Goal: Task Accomplishment & Management: Complete application form

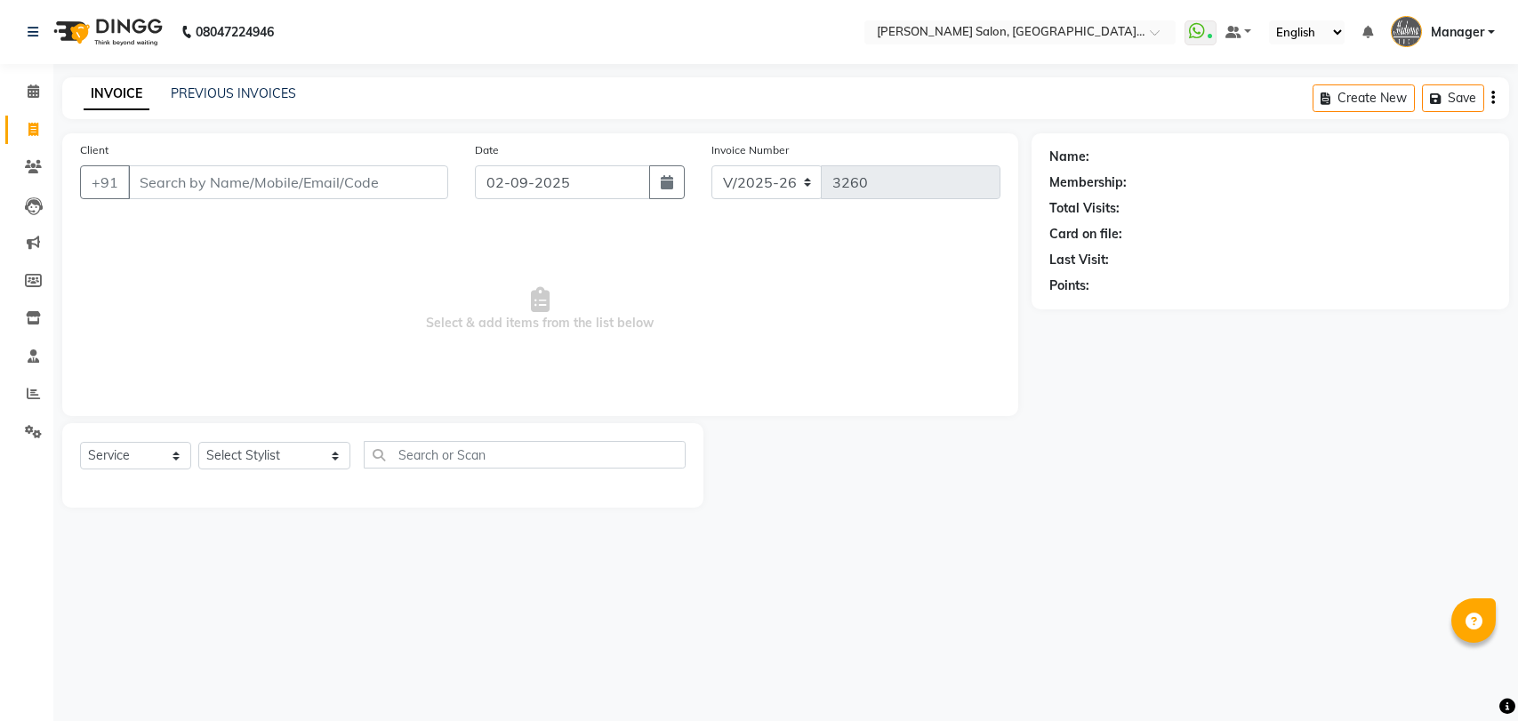
select select "5893"
select select "service"
click at [235, 93] on link "PREVIOUS INVOICES" at bounding box center [233, 93] width 125 height 16
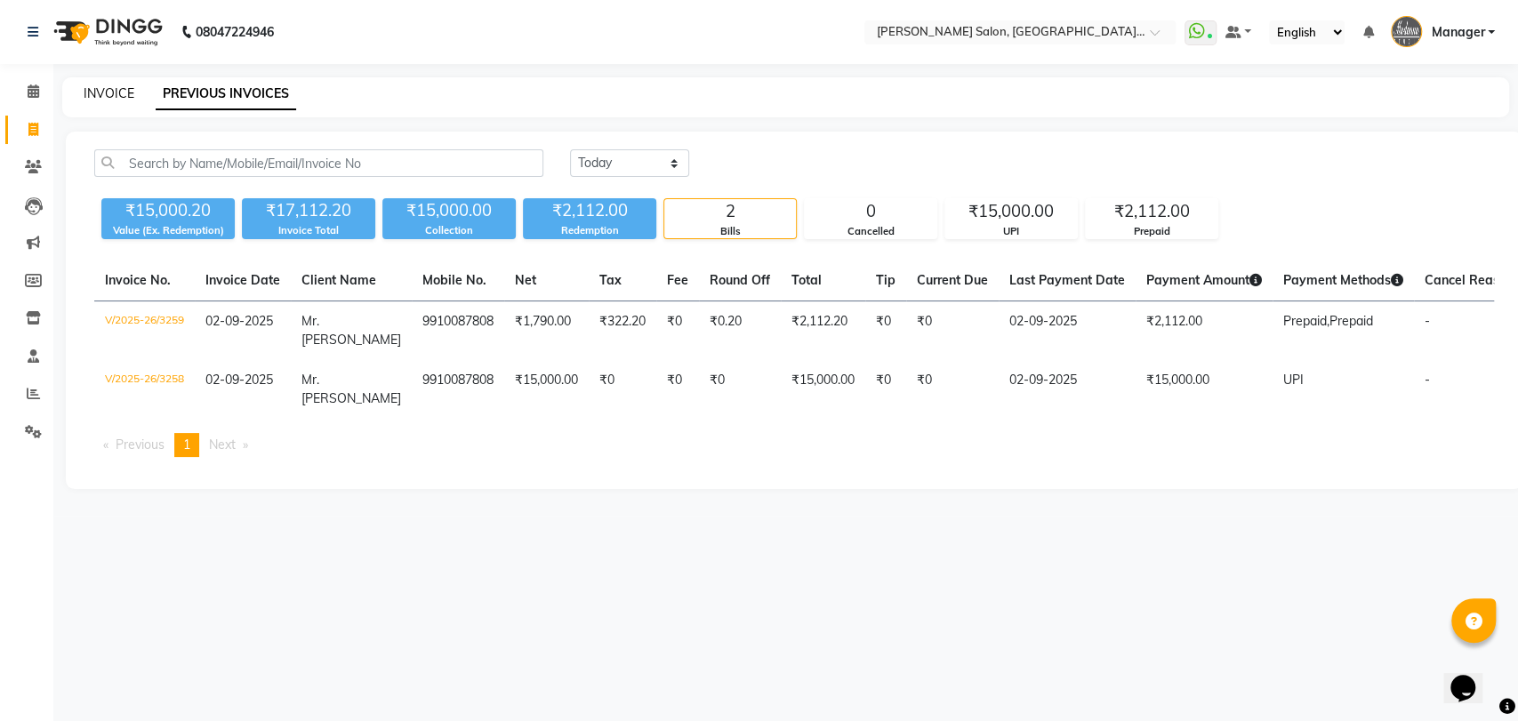
click at [101, 92] on link "INVOICE" at bounding box center [109, 93] width 51 height 16
select select "service"
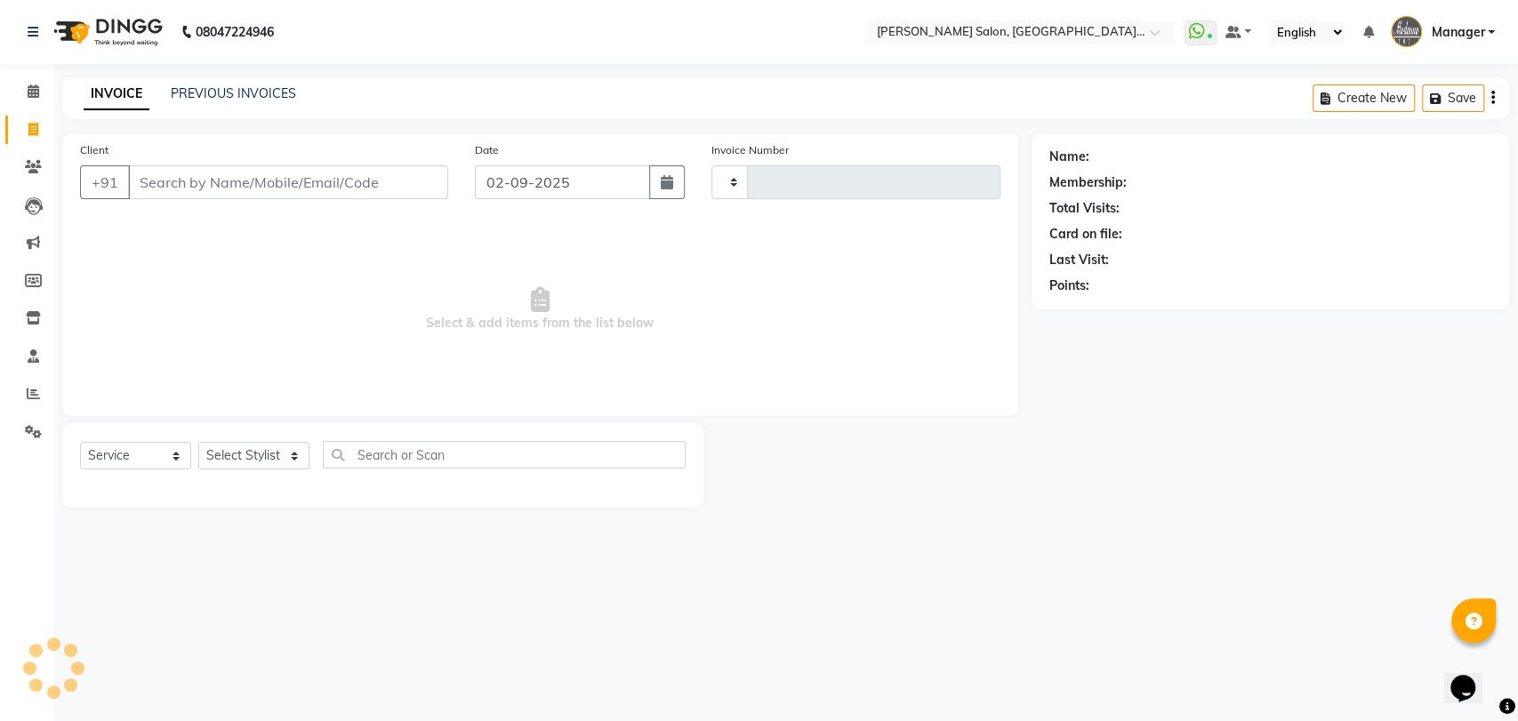
type input "3260"
select select "5893"
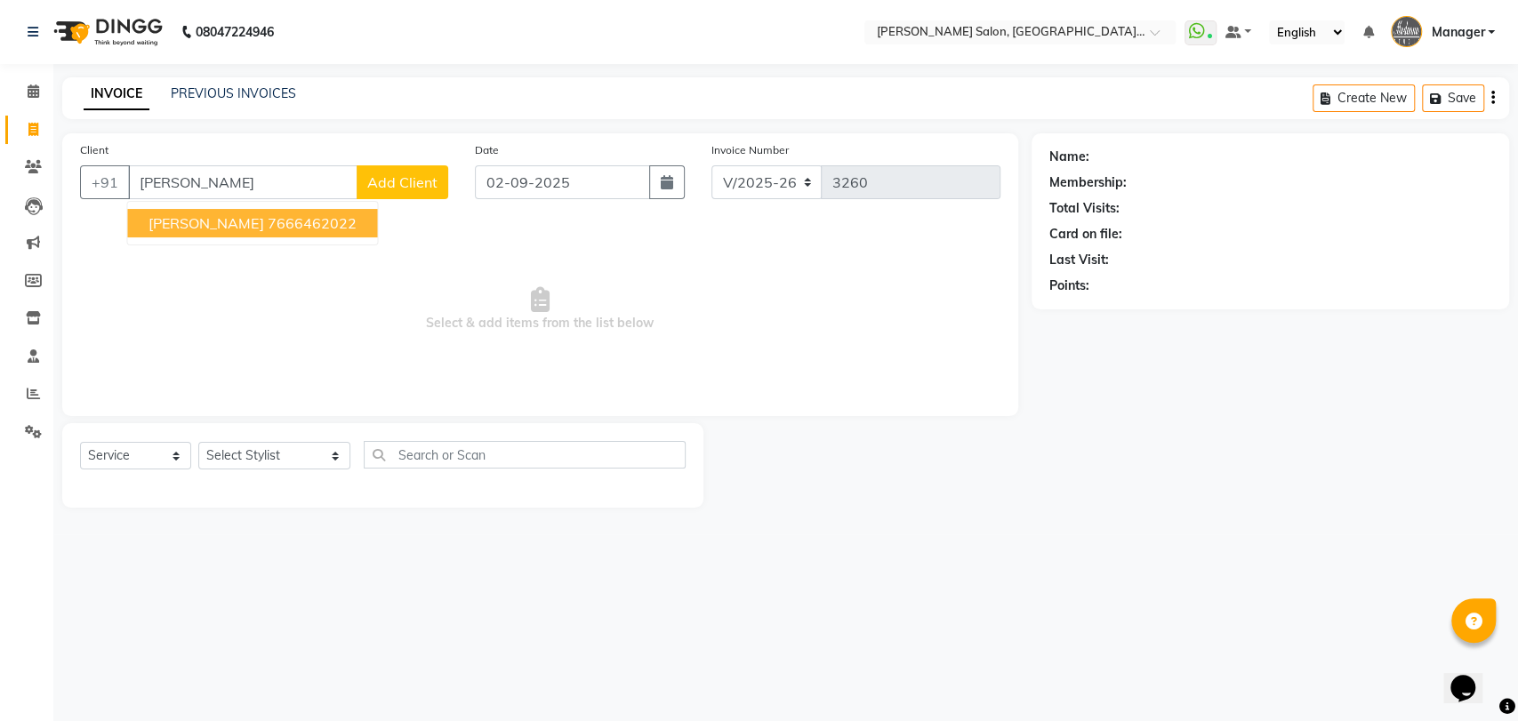
click at [211, 224] on span "Mr. Varad Sharma" at bounding box center [205, 223] width 115 height 18
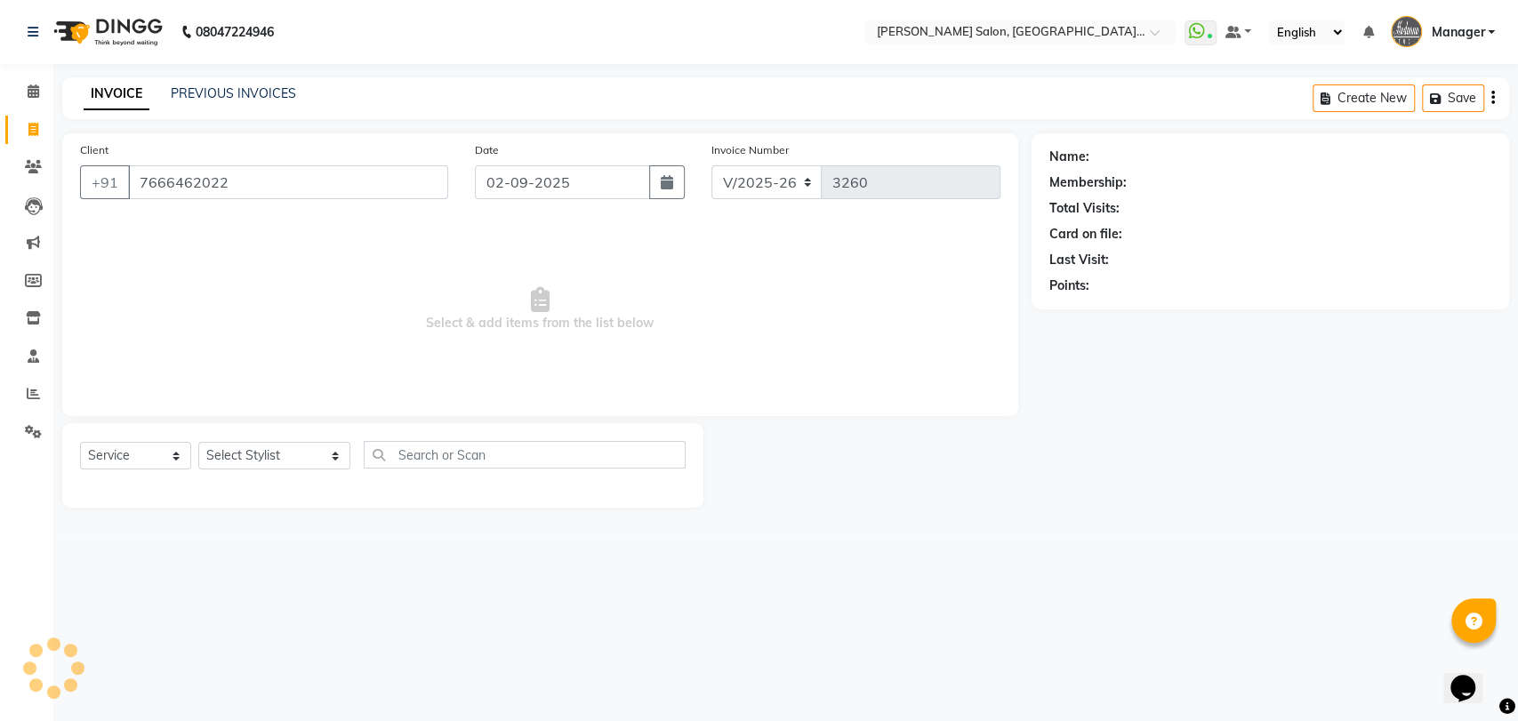
type input "7666462022"
click at [239, 461] on select "Select Stylist Anil Pedicurist Arman ashish female stylist Ashutosh Singhal Man…" at bounding box center [274, 456] width 152 height 28
select select "1: Object"
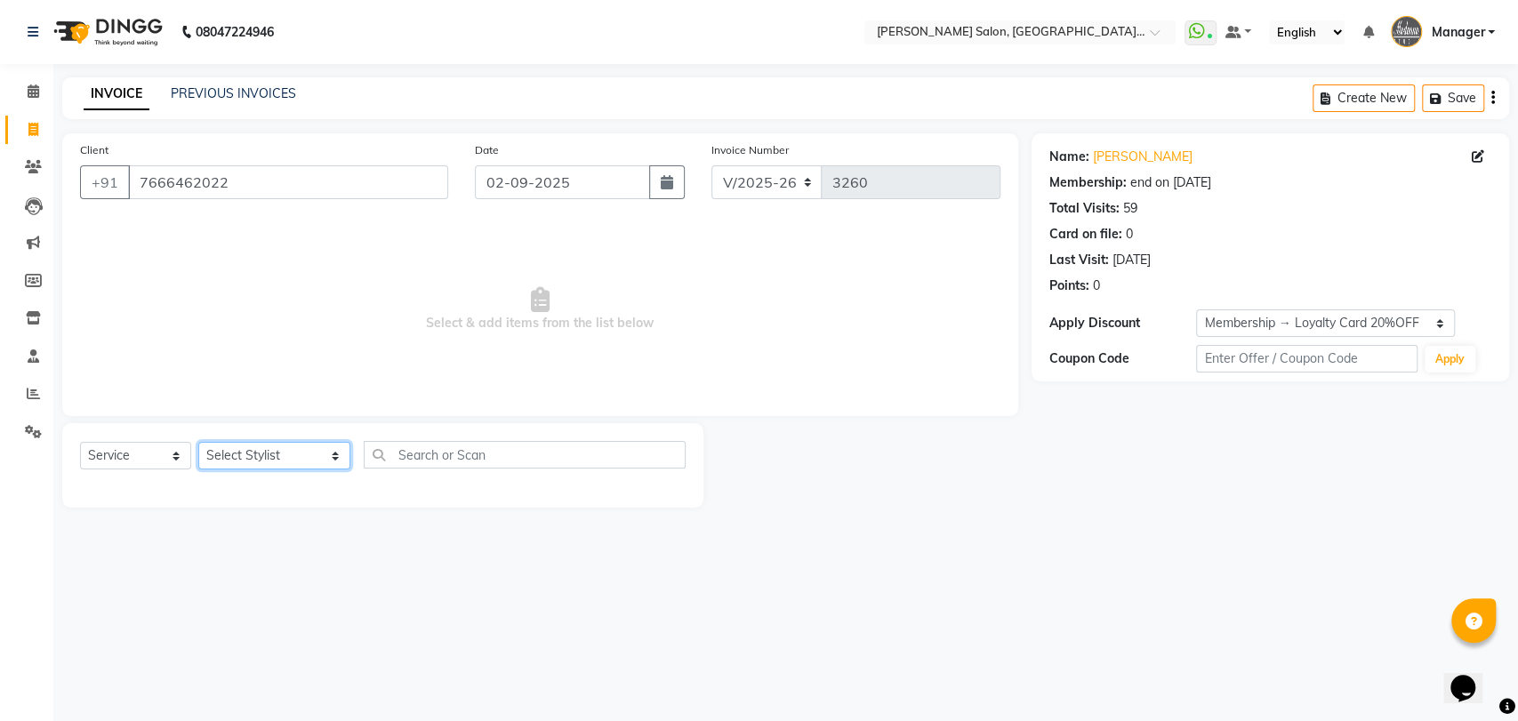
click at [198, 442] on select "Select Stylist Anil Pedicurist Arman ashish female stylist Ashutosh Singhal Man…" at bounding box center [274, 456] width 152 height 28
click at [240, 461] on select "Select Stylist Anil Pedicurist Arman ashish female stylist Ashutosh Singhal Man…" at bounding box center [274, 456] width 152 height 28
select select "48543"
click at [198, 442] on select "Select Stylist Anil Pedicurist Arman ashish female stylist Ashutosh Singhal Man…" at bounding box center [274, 456] width 152 height 28
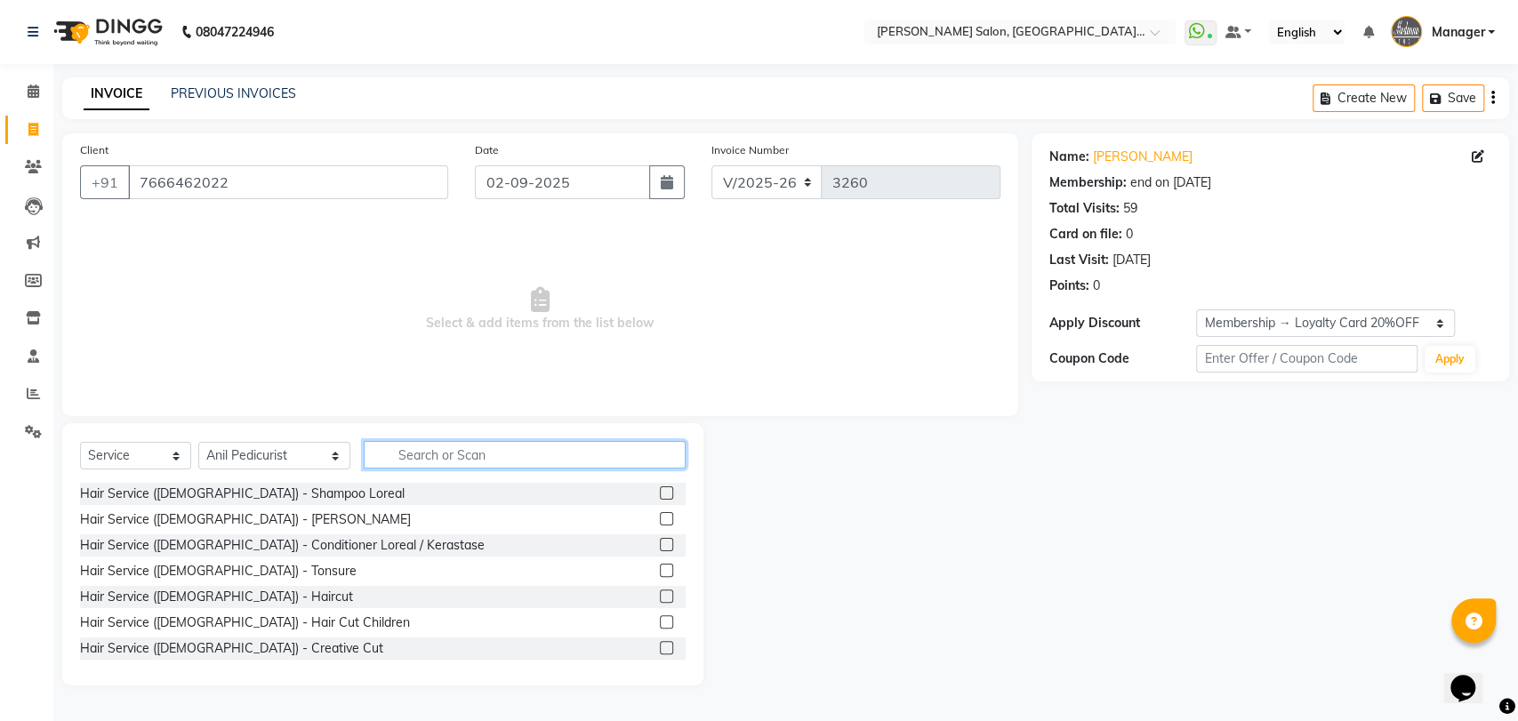
click at [382, 459] on input "text" at bounding box center [525, 455] width 323 height 28
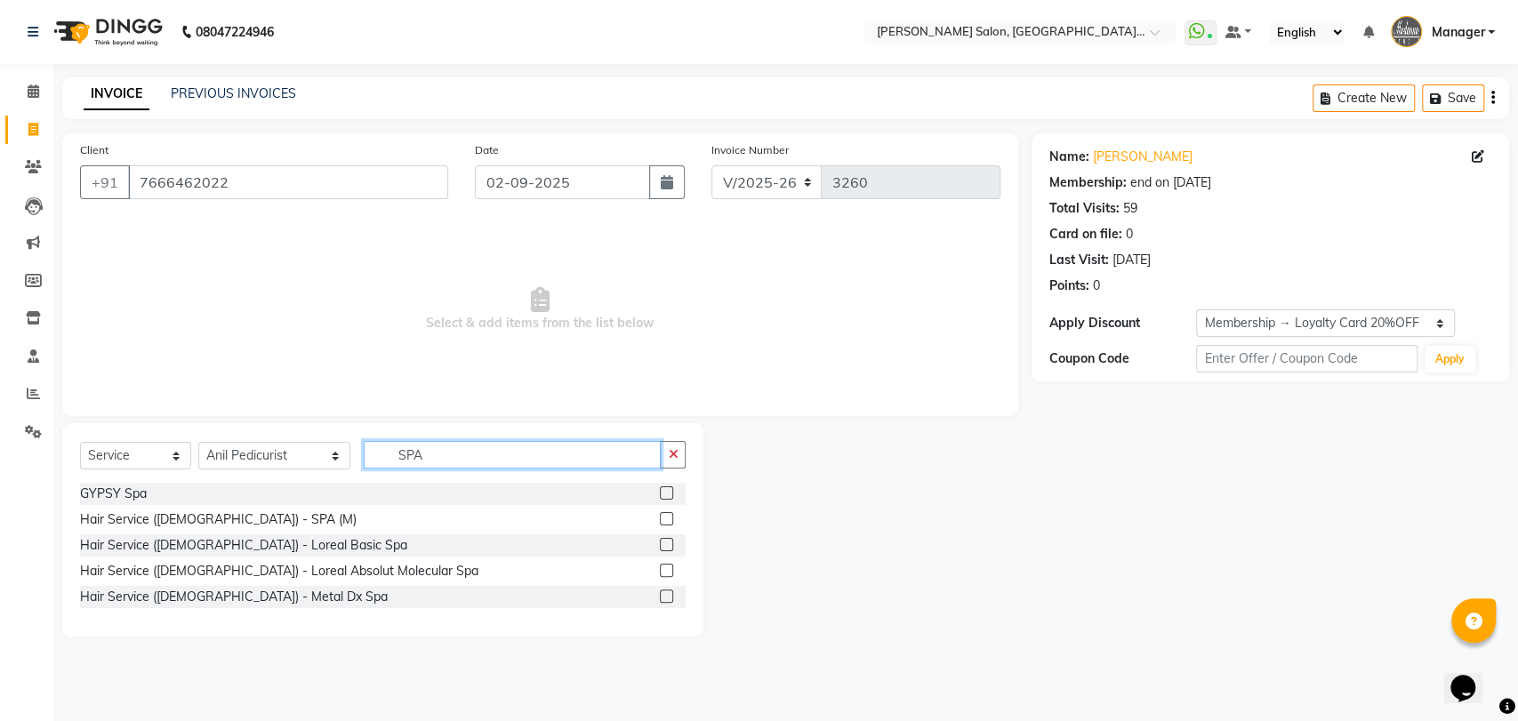
type input "SPA"
click at [669, 521] on label at bounding box center [666, 518] width 13 height 13
click at [669, 521] on input "checkbox" at bounding box center [666, 520] width 12 height 12
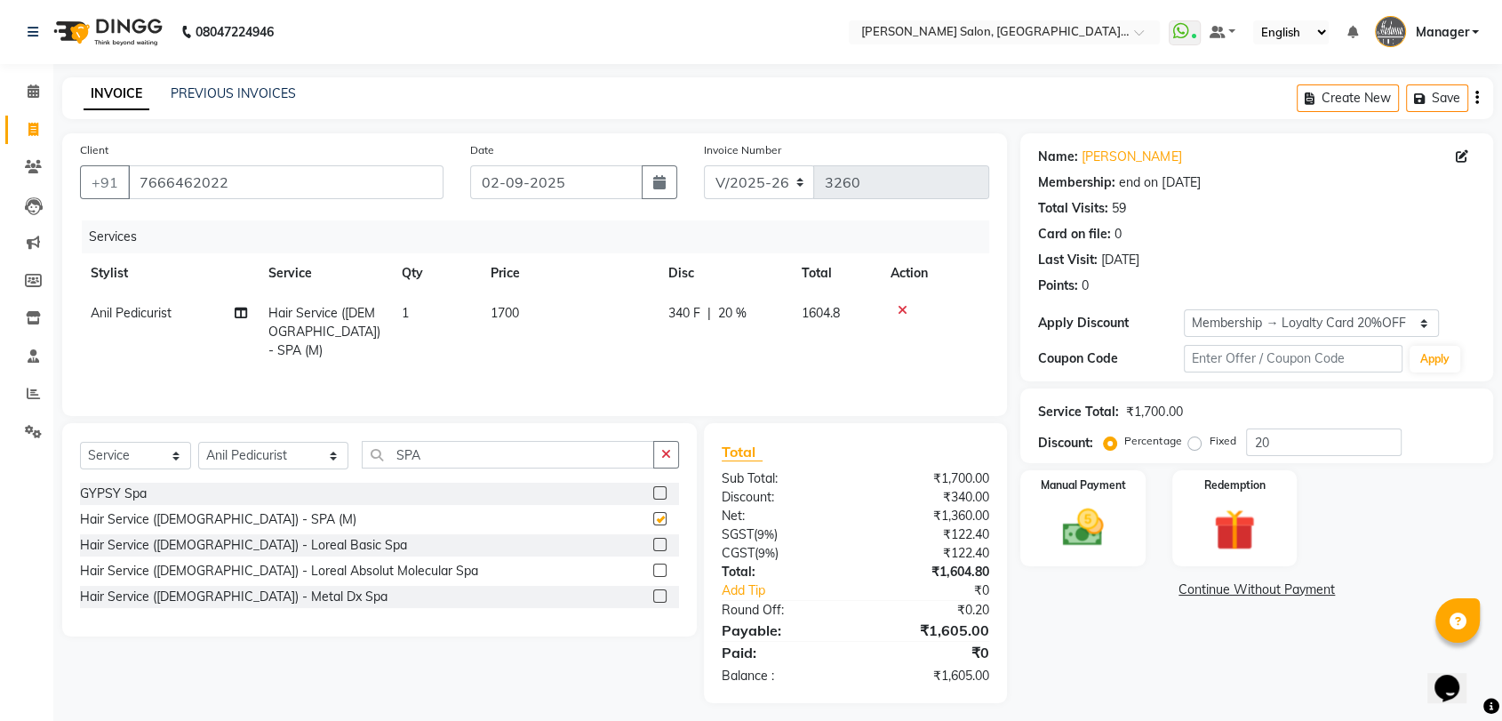
checkbox input "false"
click at [512, 308] on span "1700" at bounding box center [505, 313] width 28 height 16
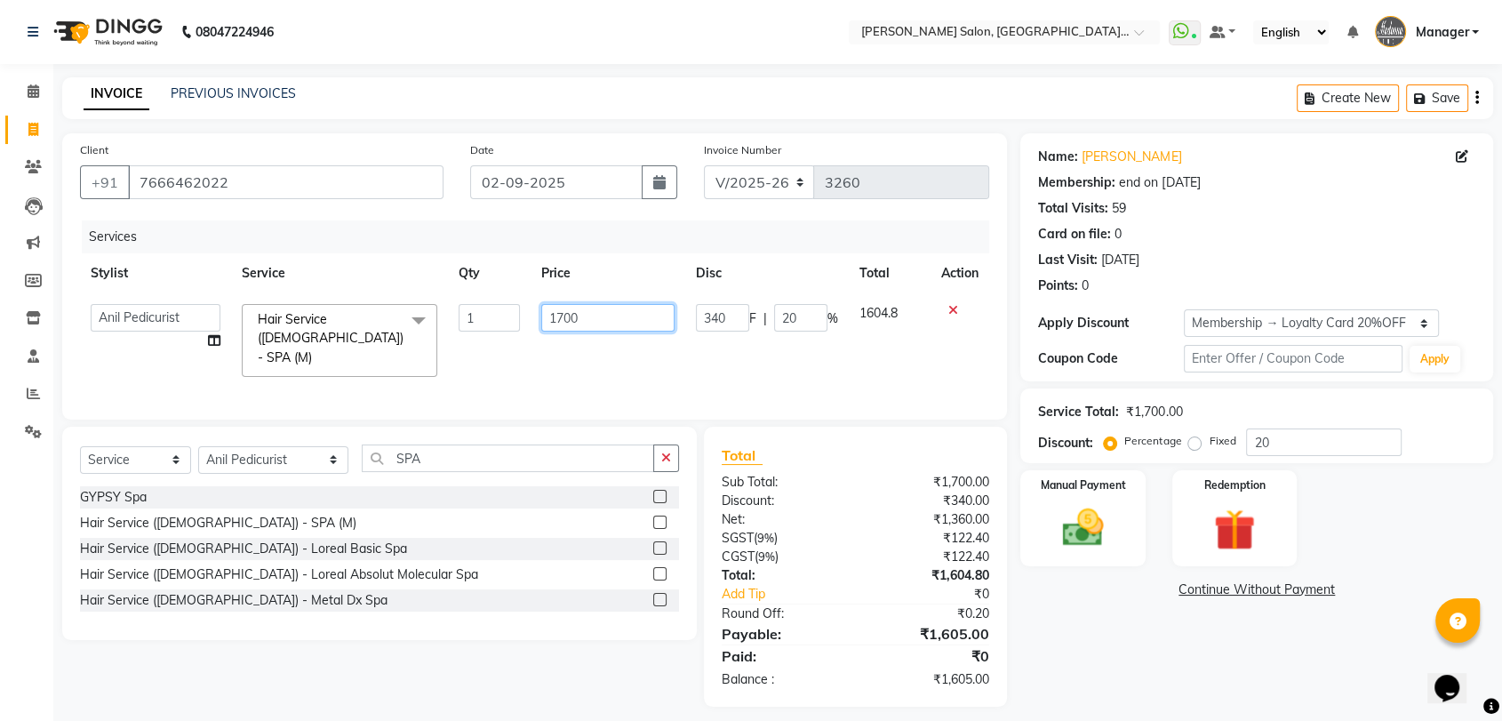
click at [586, 314] on input "1700" at bounding box center [607, 318] width 133 height 28
type input "1"
type input "1200"
click at [268, 457] on select "Select Stylist Anil Pedicurist Arman ashish female stylist Ashutosh Singhal Man…" at bounding box center [273, 460] width 150 height 28
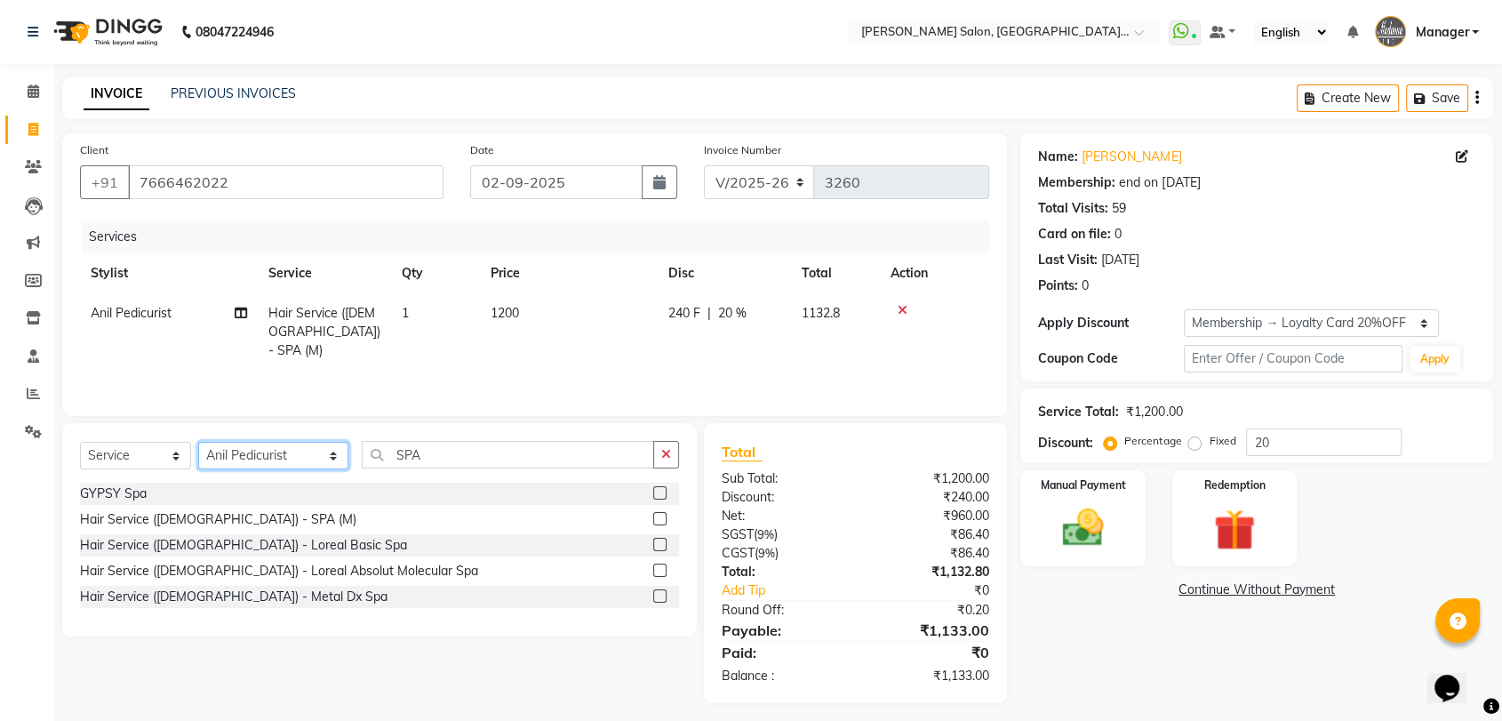
select select "48533"
click at [198, 442] on select "Select Stylist Anil Pedicurist Arman ashish female stylist Ashutosh Singhal Man…" at bounding box center [273, 456] width 150 height 28
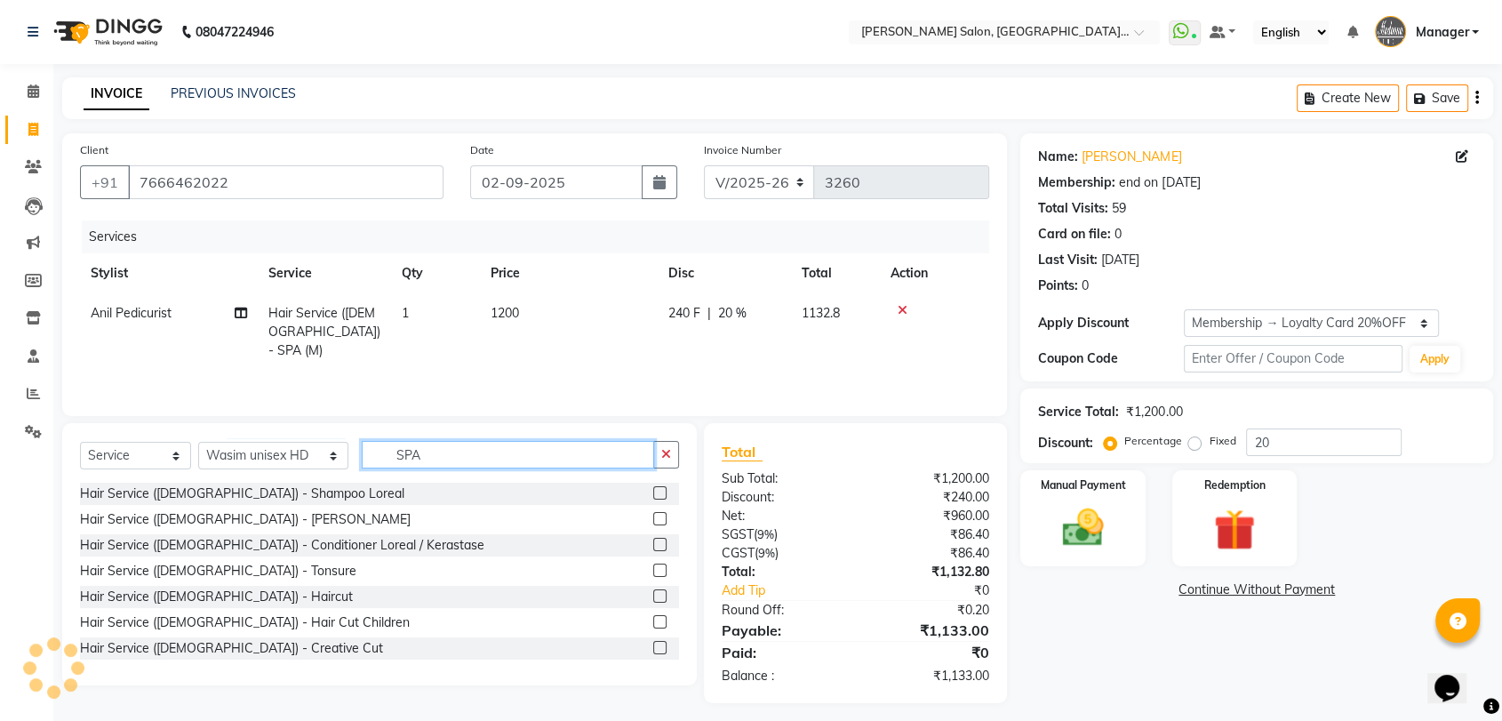
click at [407, 450] on input "SPA" at bounding box center [508, 455] width 292 height 28
type input "S"
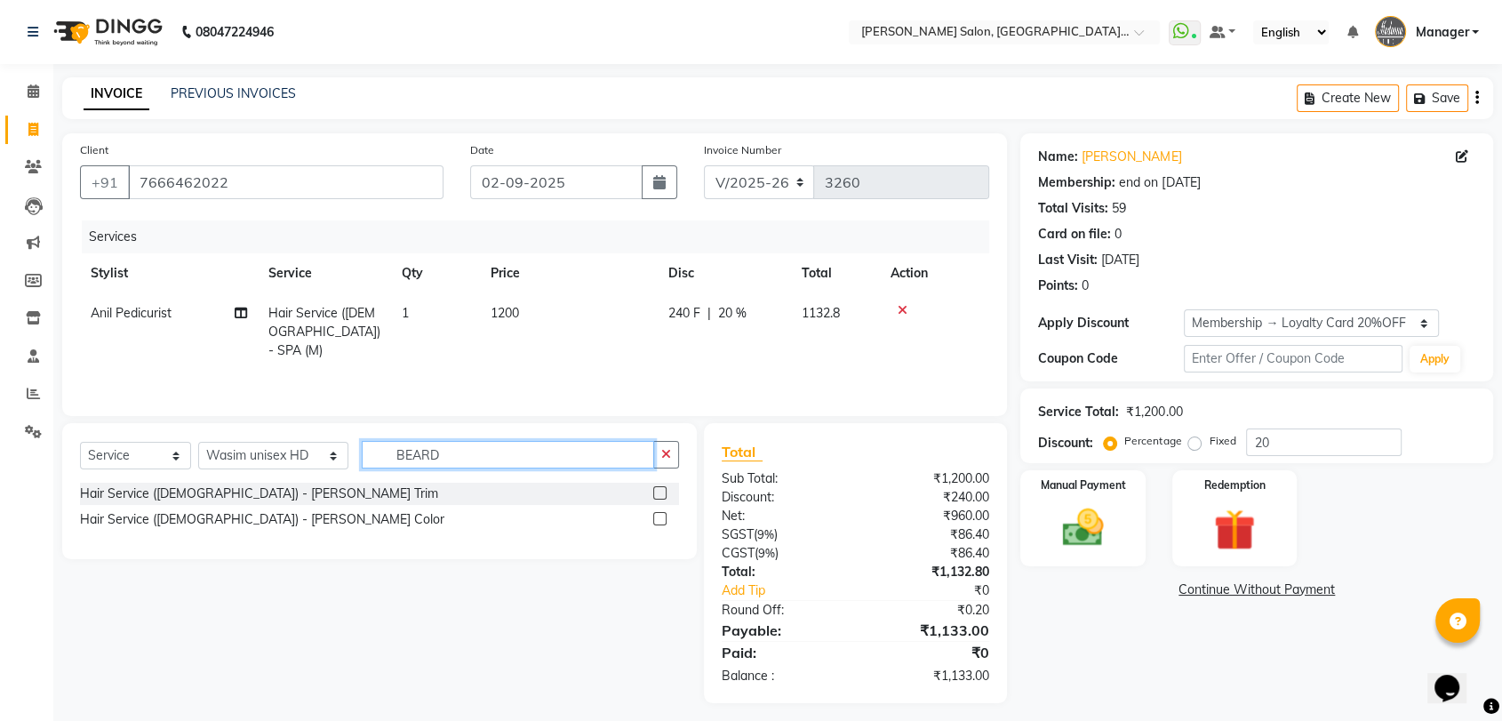
type input "BEARD"
click at [653, 487] on label at bounding box center [659, 492] width 13 height 13
click at [653, 488] on input "checkbox" at bounding box center [659, 494] width 12 height 12
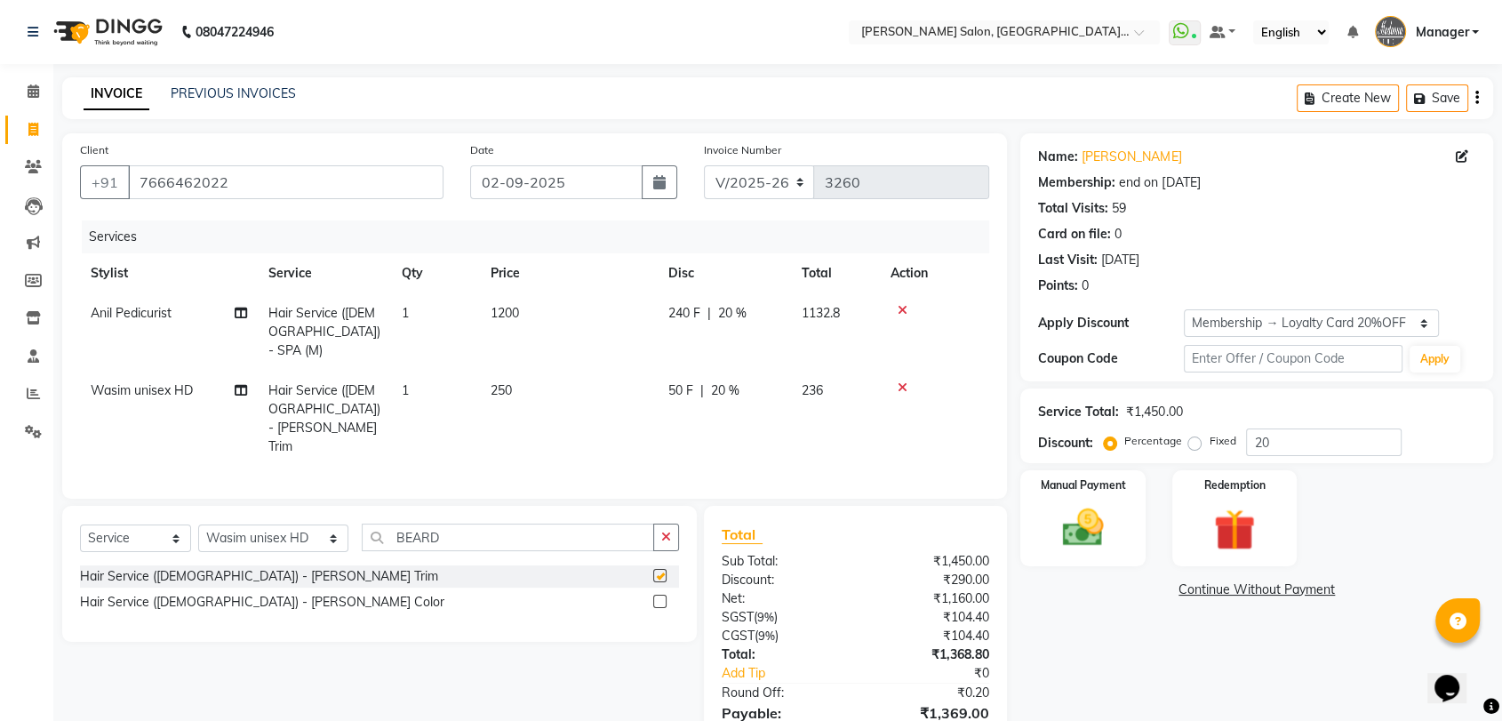
checkbox input "false"
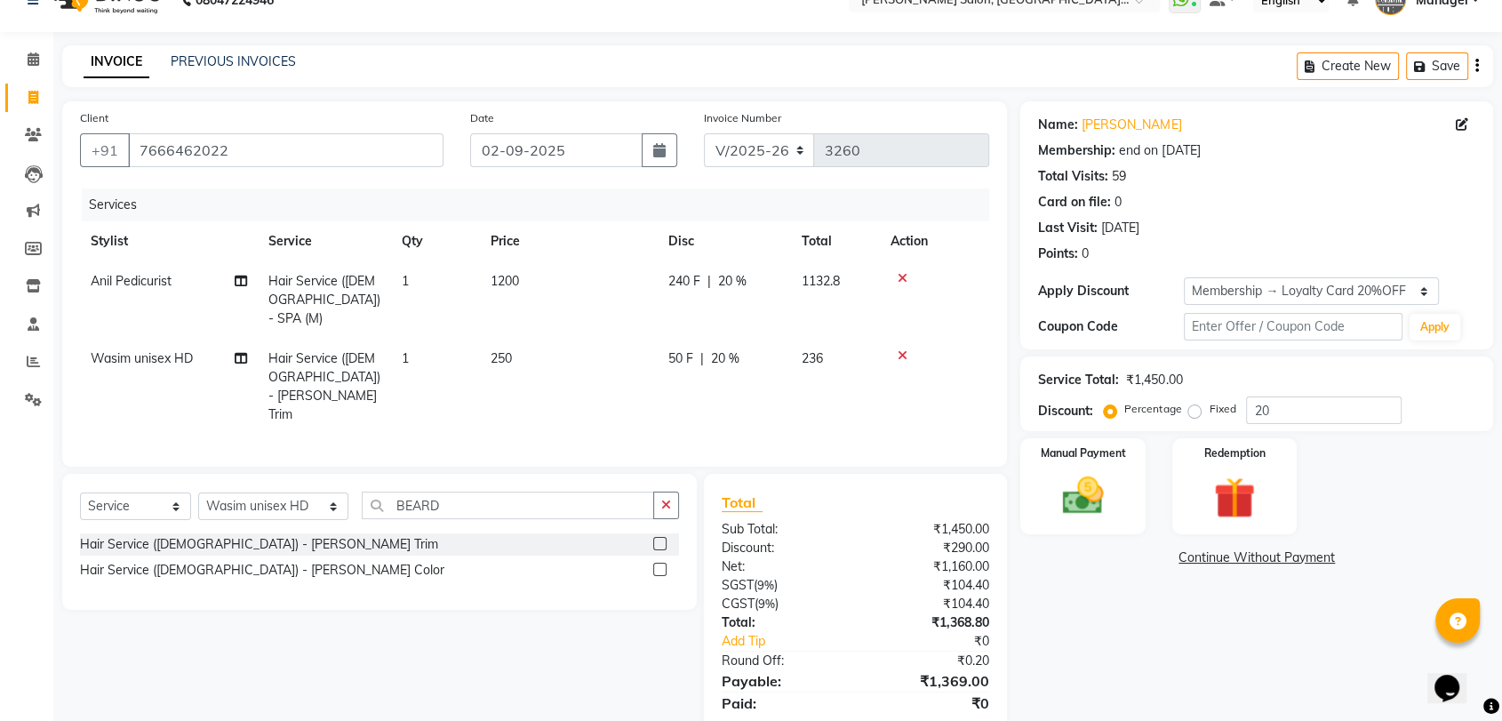
scroll to position [50, 0]
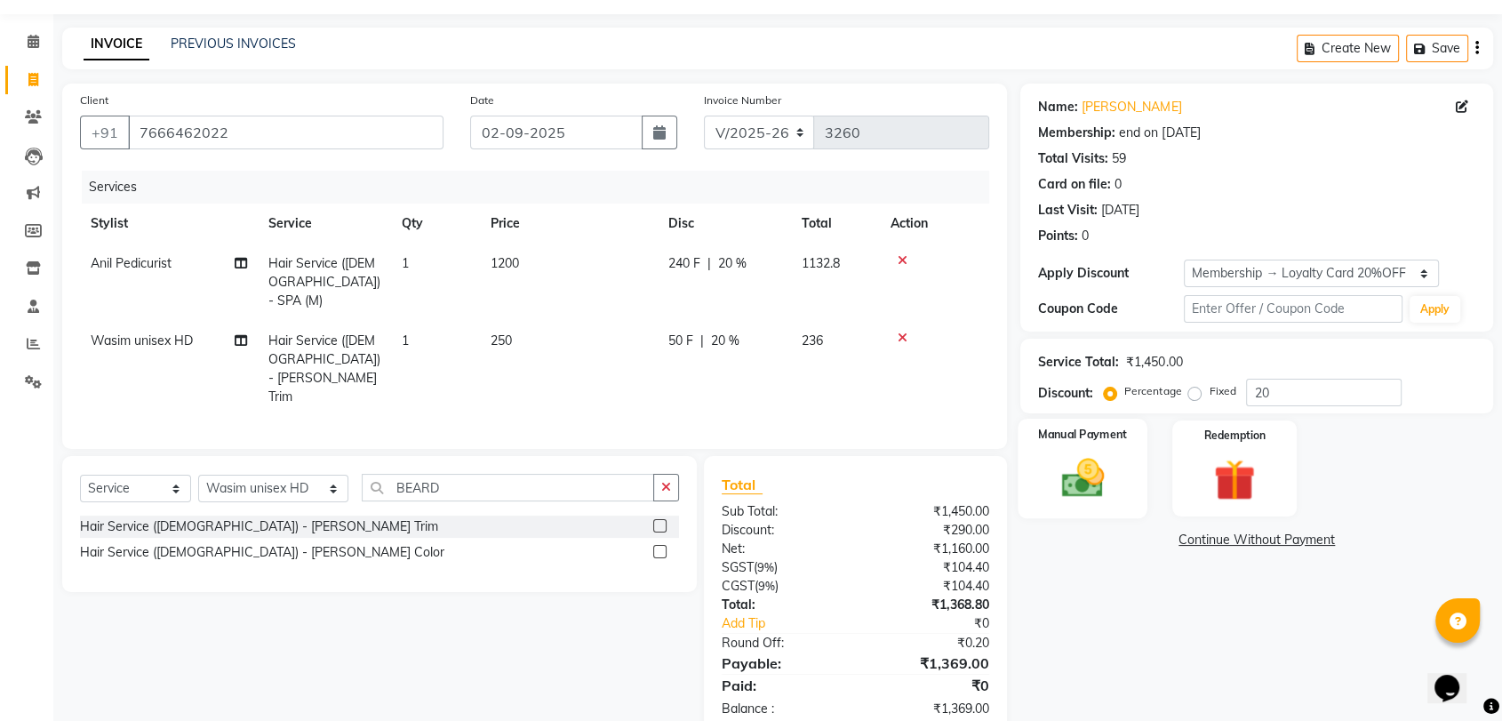
click at [1075, 457] on img at bounding box center [1082, 478] width 69 height 50
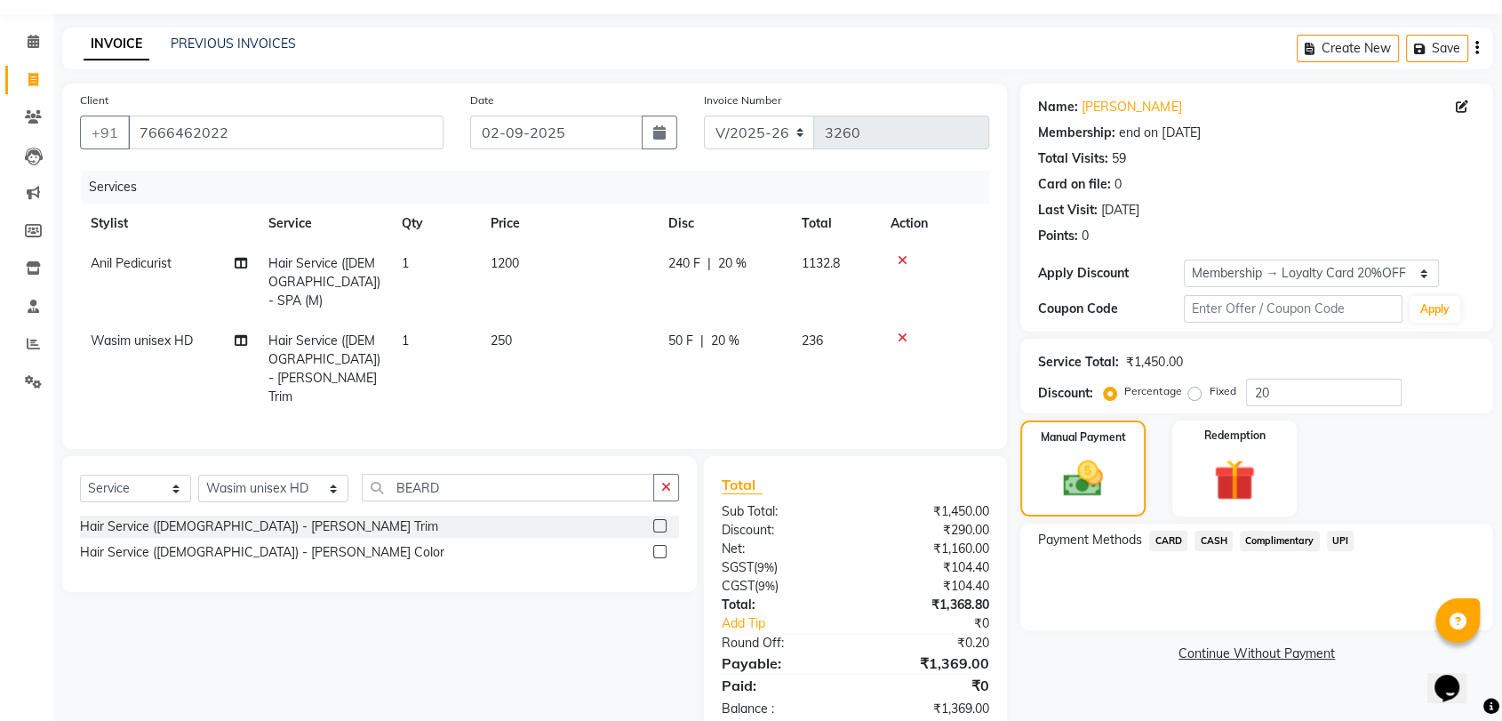
click at [1339, 542] on span "UPI" at bounding box center [1341, 541] width 28 height 20
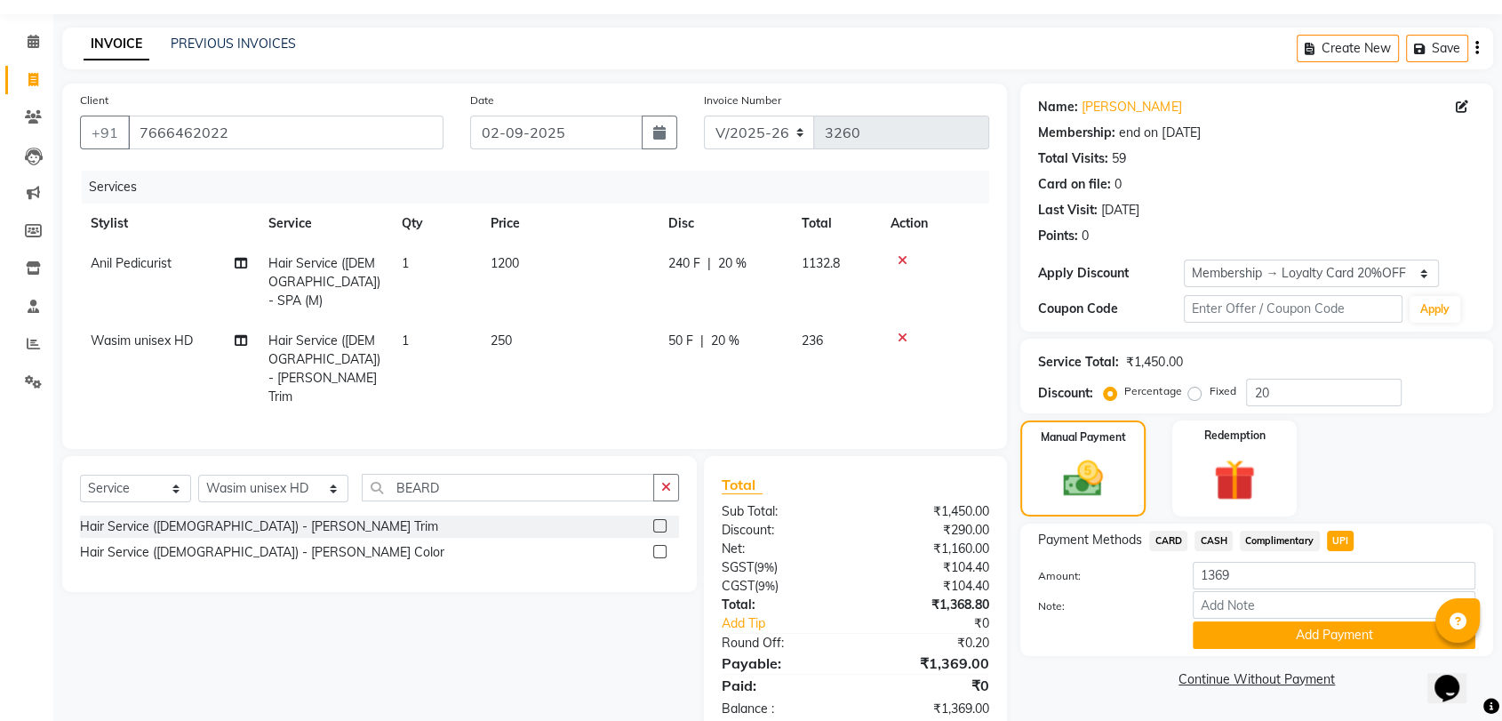
drag, startPoint x: 1292, startPoint y: 633, endPoint x: 1294, endPoint y: 649, distance: 16.1
click at [1294, 649] on div "Payment Methods CARD CASH Complimentary UPI Amount: 1369 Note: Add Payment" at bounding box center [1257, 590] width 473 height 132
click at [1302, 632] on button "Add Payment" at bounding box center [1334, 635] width 283 height 28
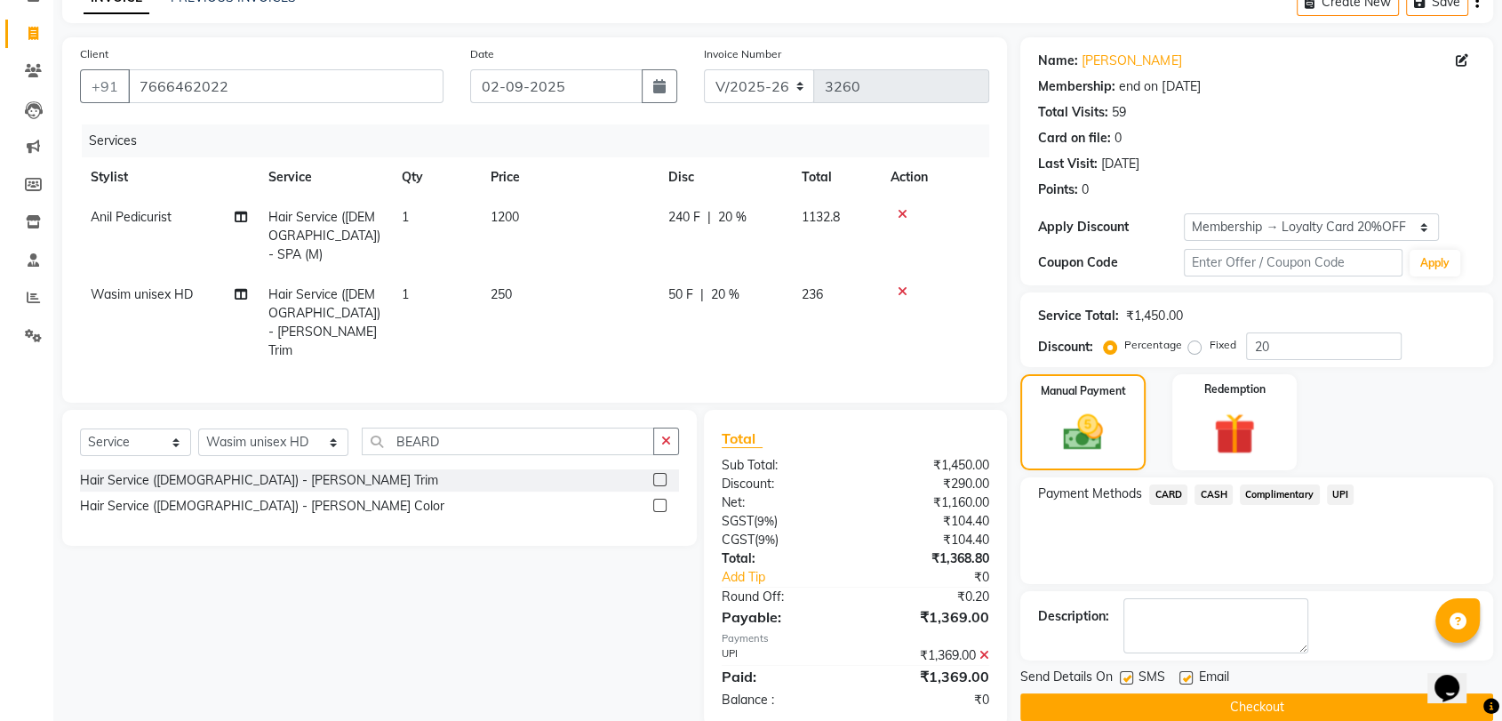
scroll to position [121, 0]
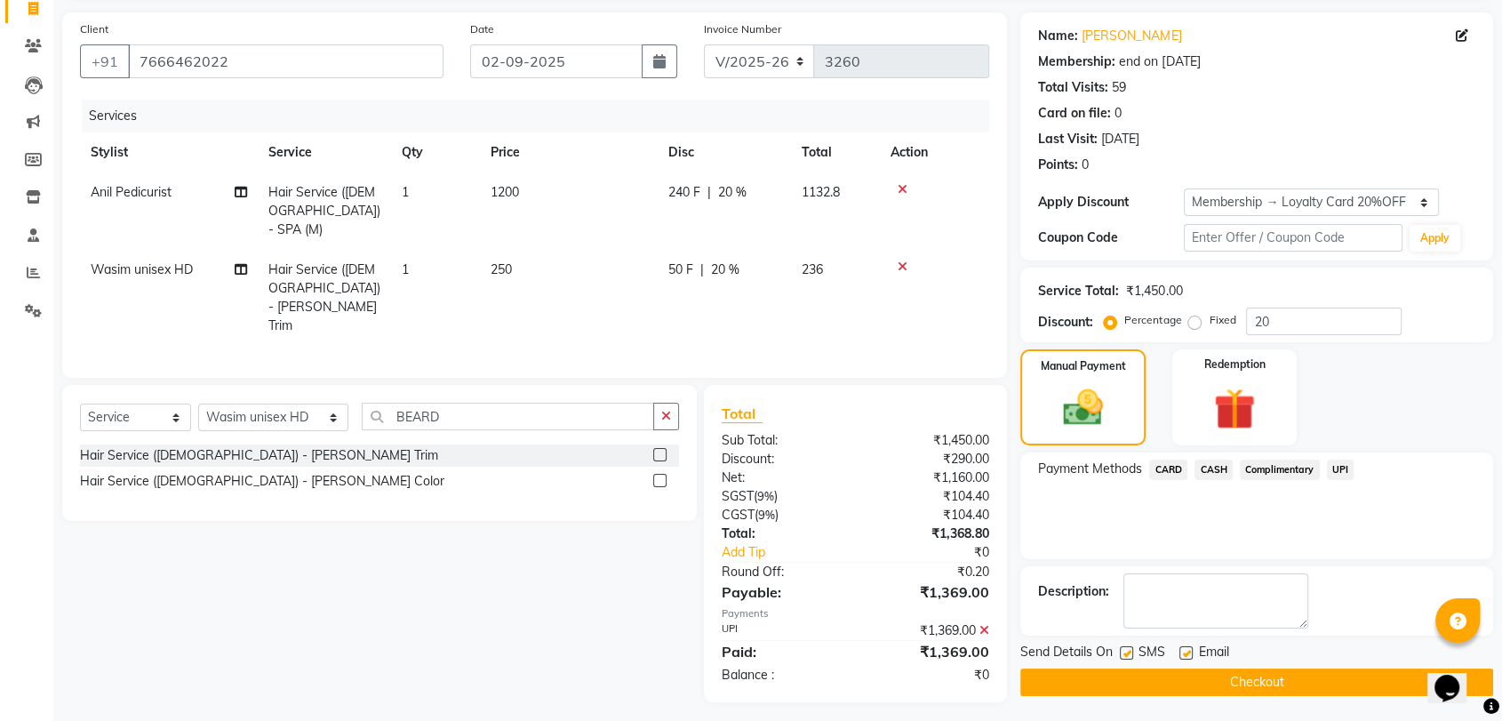
click at [1298, 669] on button "Checkout" at bounding box center [1257, 683] width 473 height 28
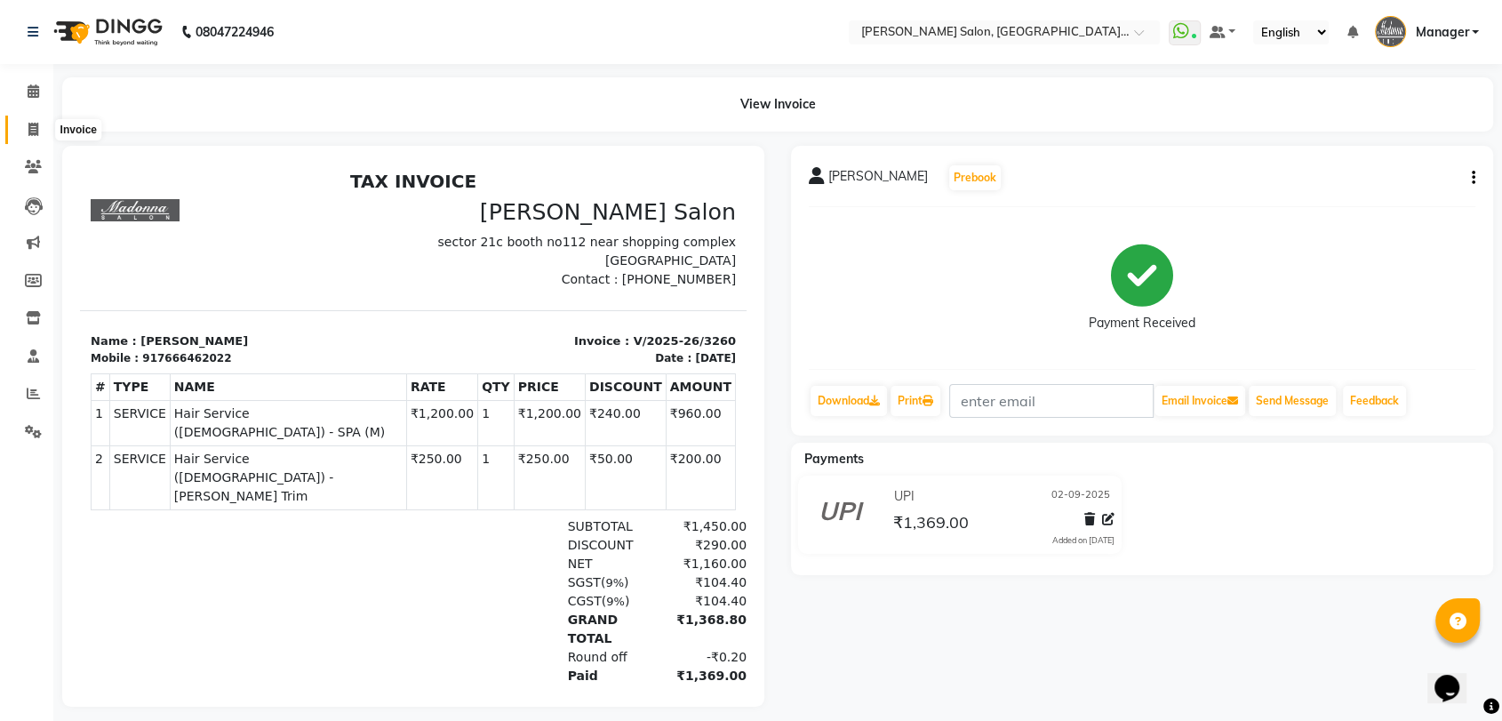
click at [34, 133] on icon at bounding box center [33, 129] width 10 height 13
select select "service"
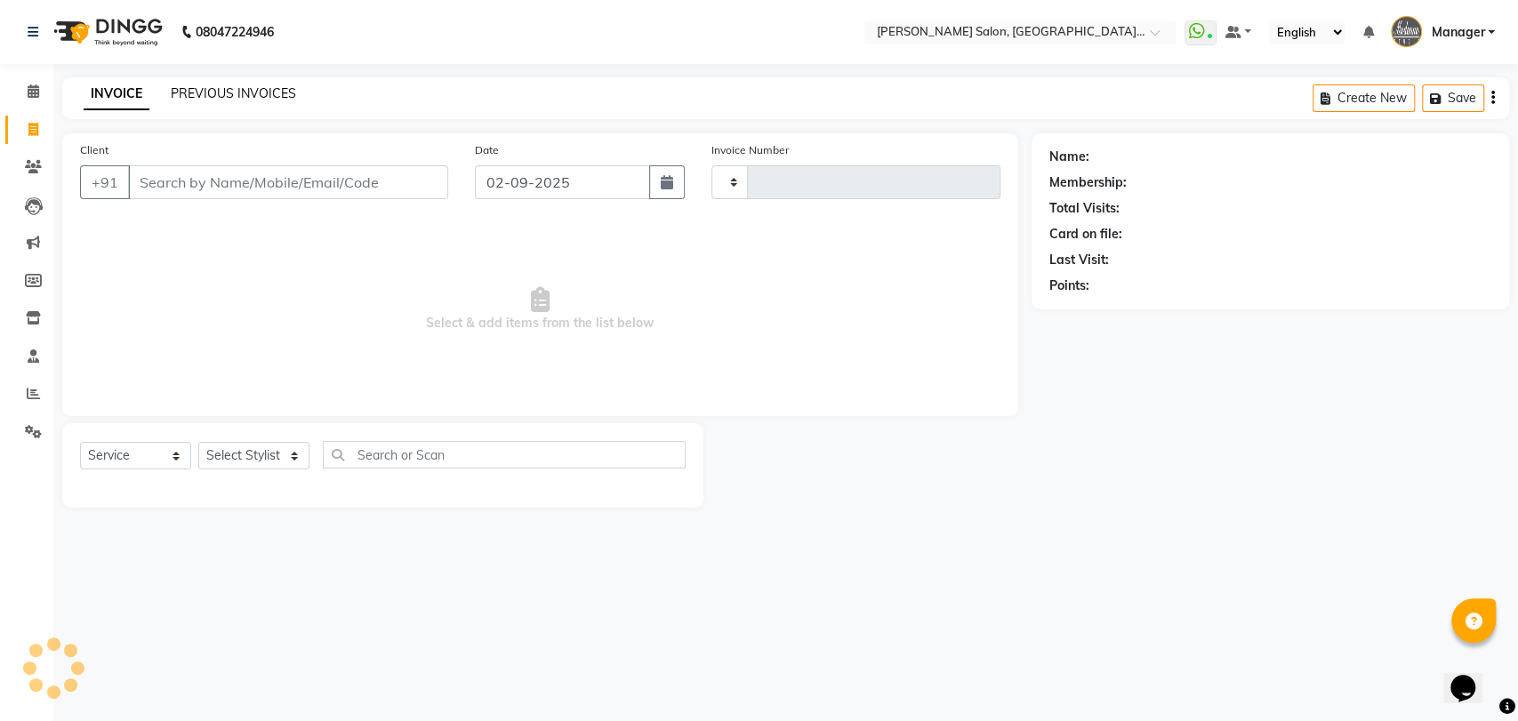
type input "3261"
select select "5893"
click at [190, 97] on link "PREVIOUS INVOICES" at bounding box center [233, 93] width 125 height 16
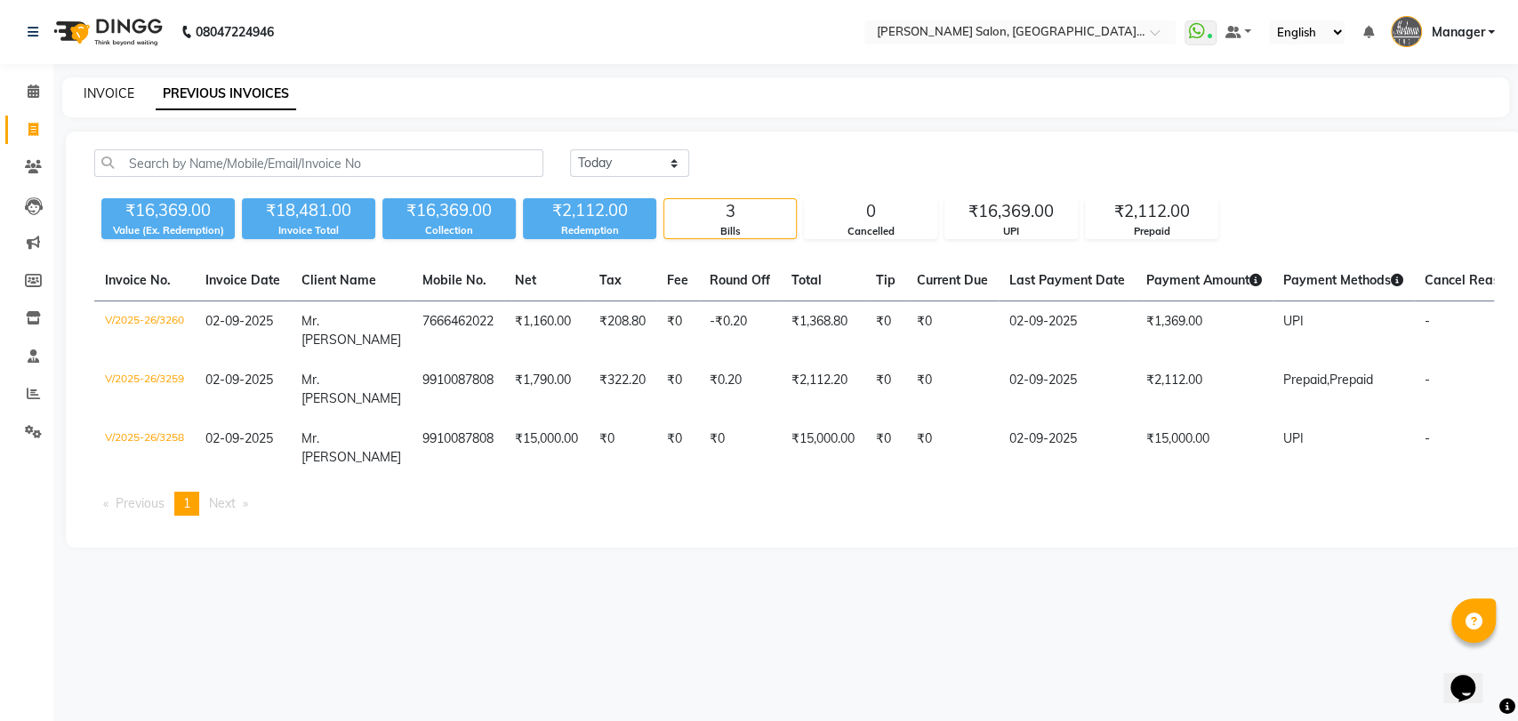
click at [124, 85] on link "INVOICE" at bounding box center [109, 93] width 51 height 16
select select "service"
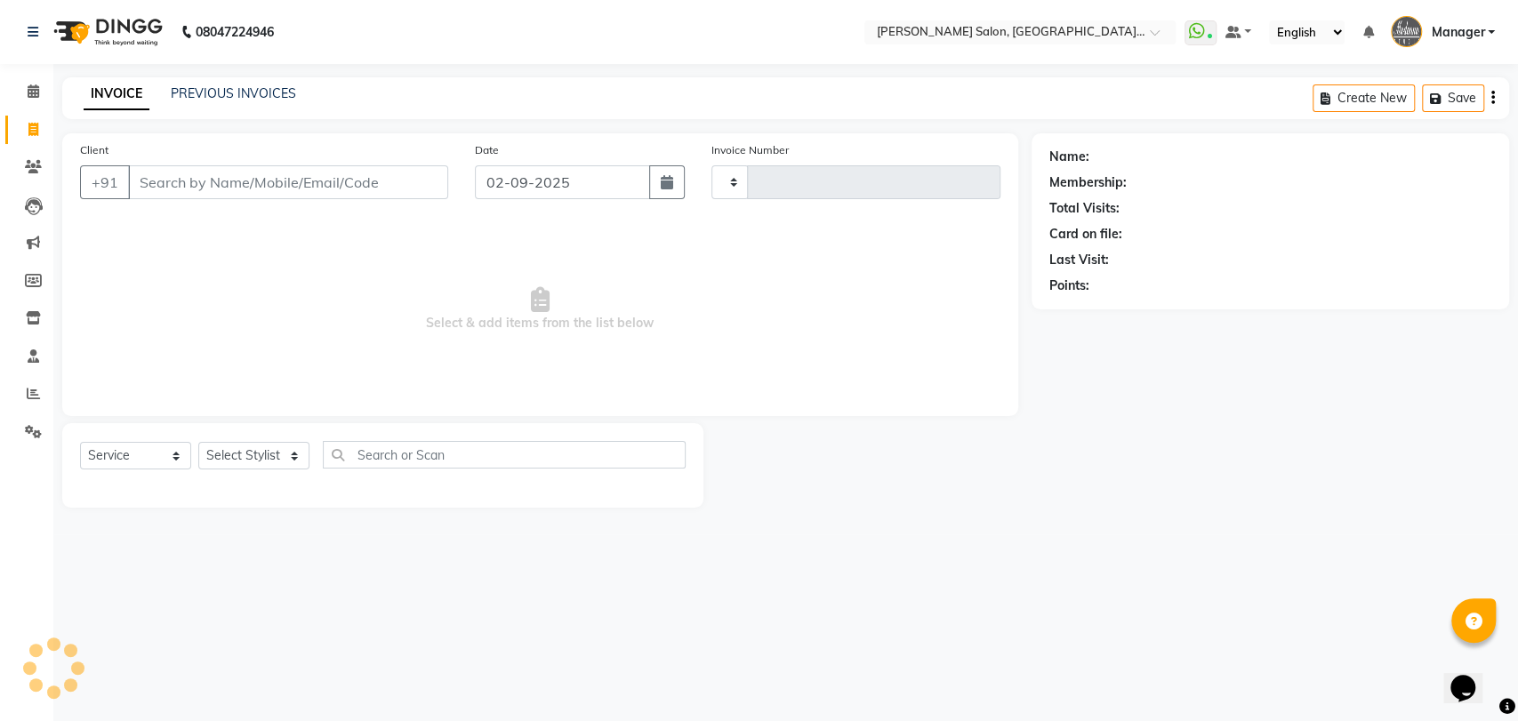
type input "3261"
select select "5893"
type input ","
click at [189, 96] on link "PREVIOUS INVOICES" at bounding box center [233, 93] width 125 height 16
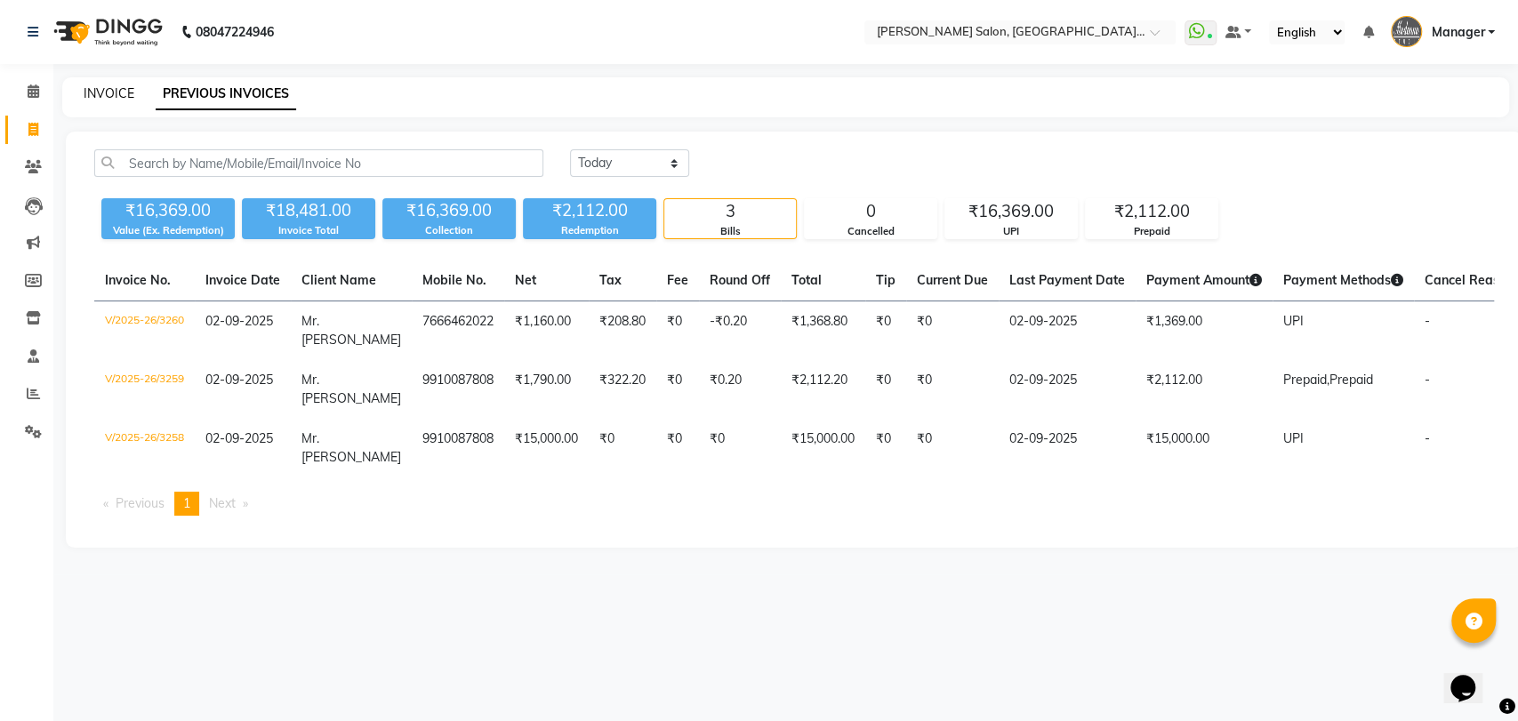
click at [90, 92] on link "INVOICE" at bounding box center [109, 93] width 51 height 16
select select "service"
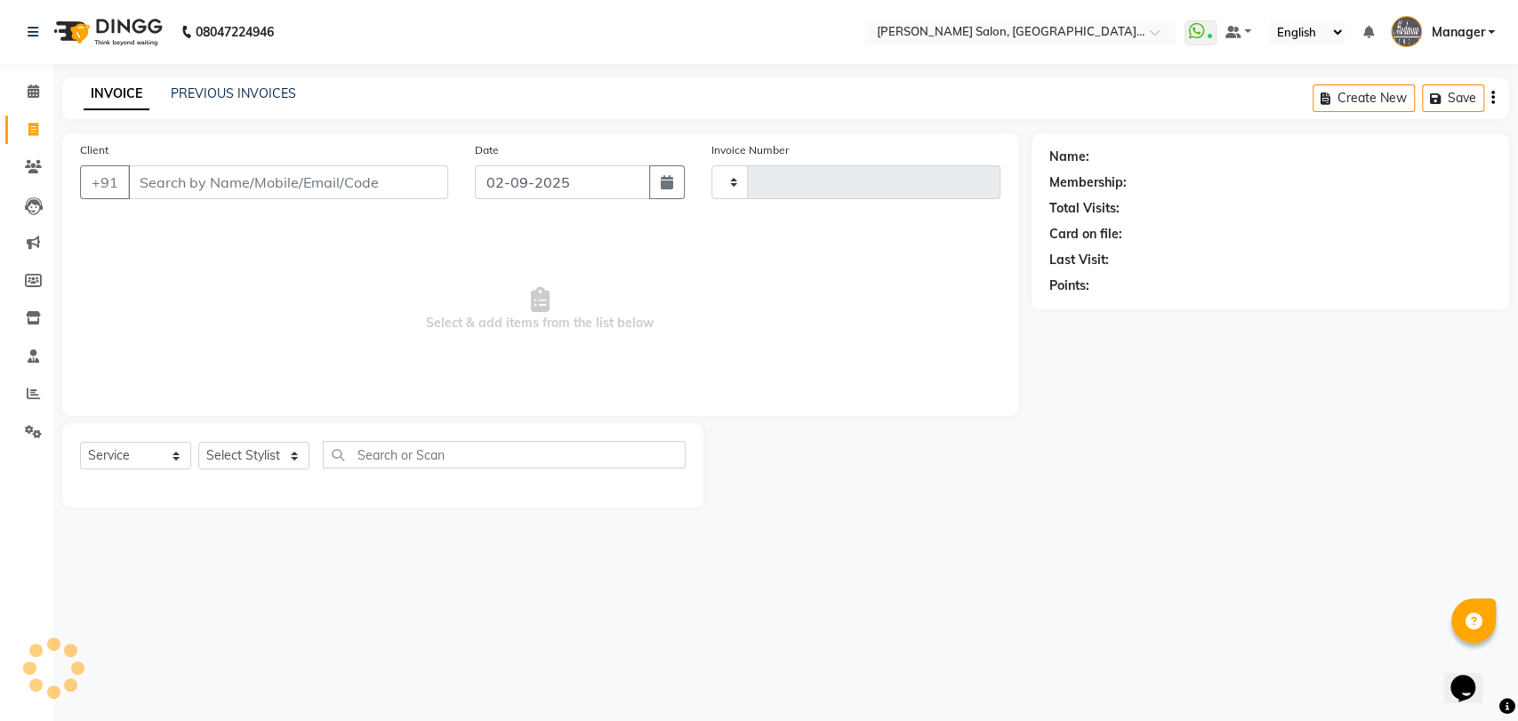
type input "3261"
select select "5893"
select select "service"
click at [254, 100] on link "PREVIOUS INVOICES" at bounding box center [233, 93] width 125 height 16
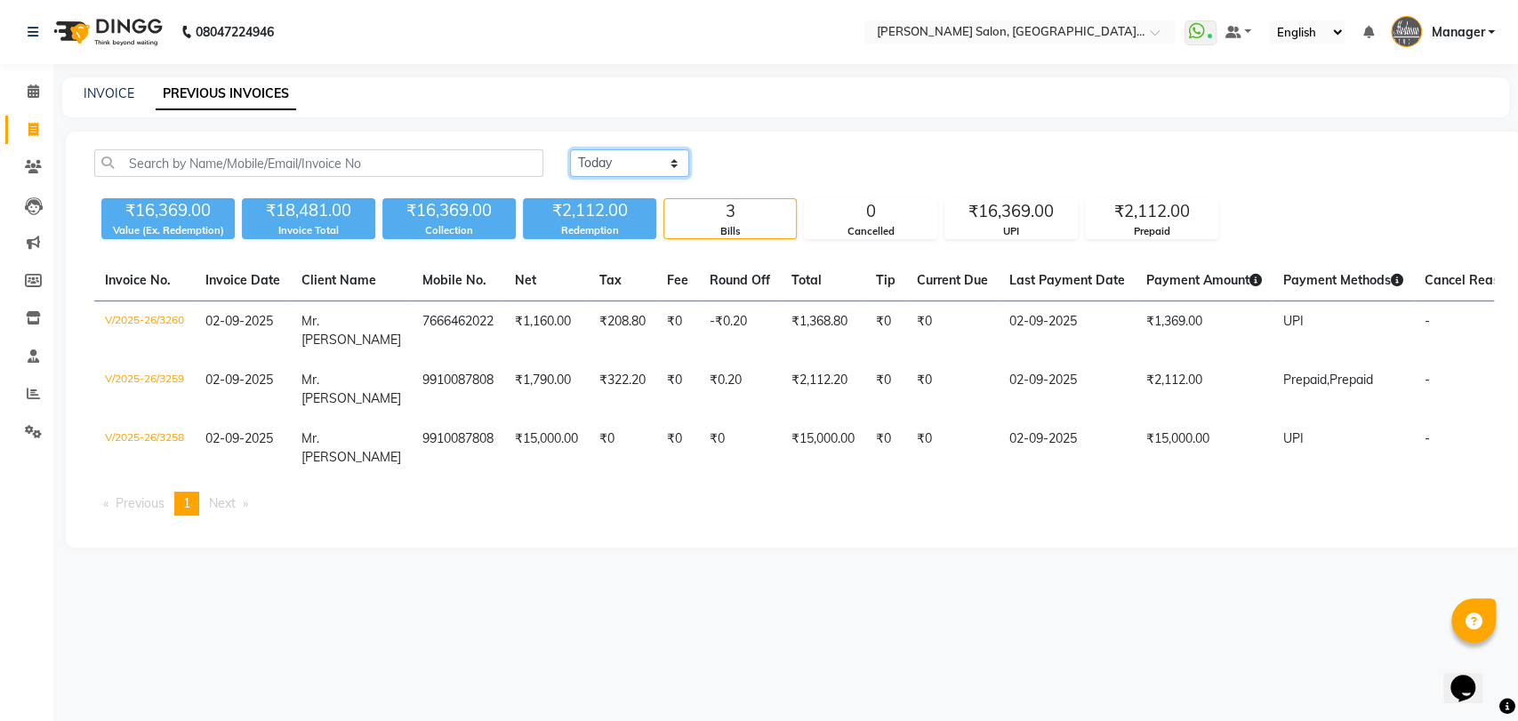
click at [641, 168] on select "[DATE] [DATE] Custom Range" at bounding box center [629, 163] width 119 height 28
select select "range"
click at [570, 149] on select "[DATE] [DATE] Custom Range" at bounding box center [629, 163] width 119 height 28
click at [774, 164] on input "02-09-2025" at bounding box center [774, 163] width 124 height 25
select select "9"
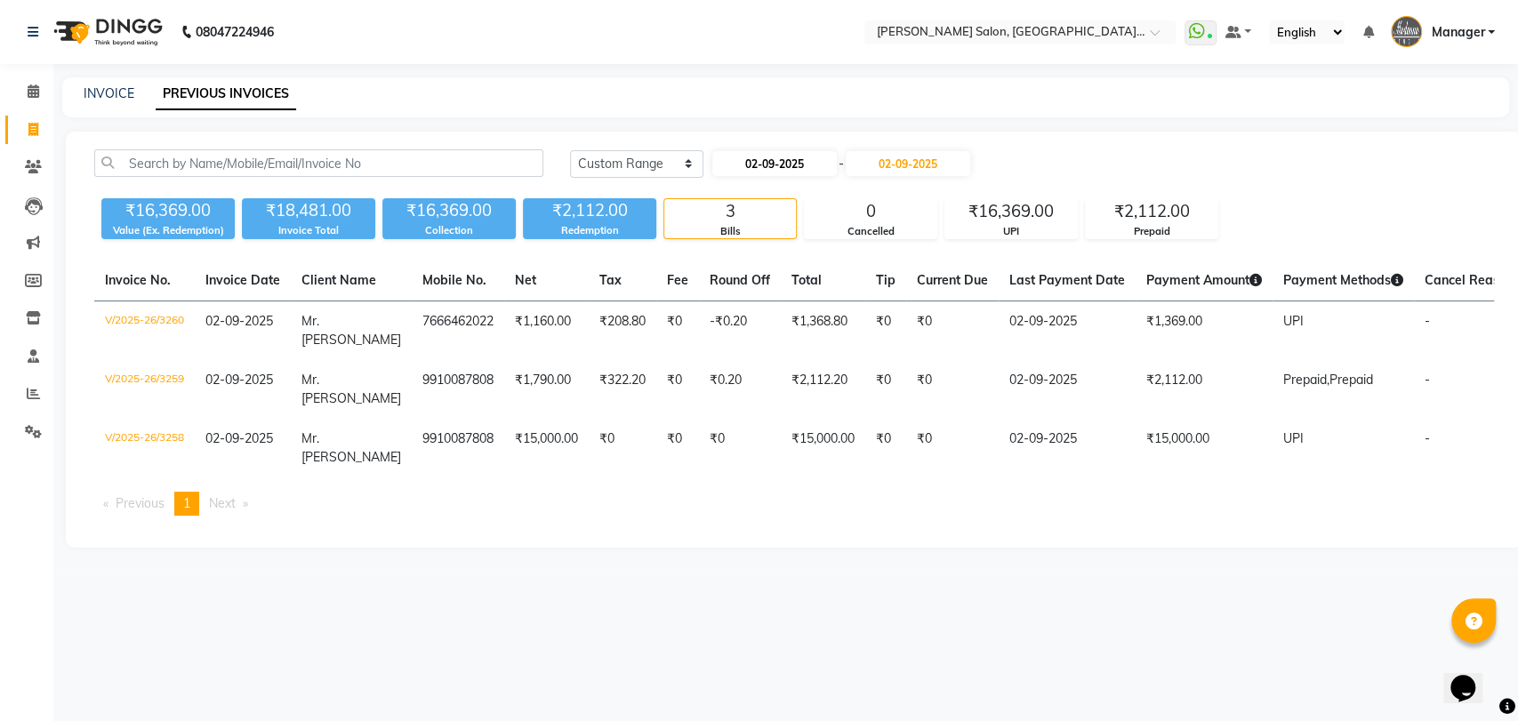
select select "2025"
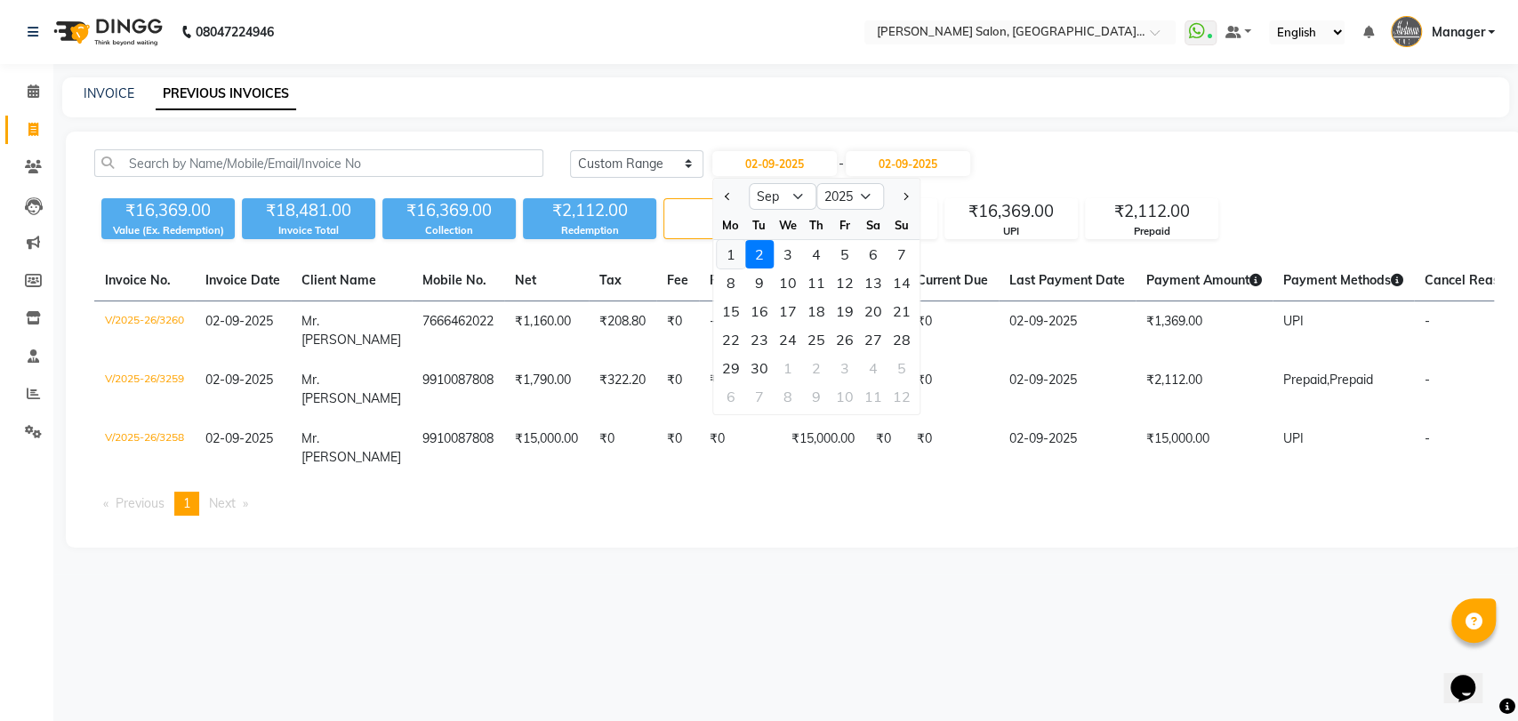
click at [738, 245] on div "1" at bounding box center [731, 254] width 28 height 28
type input "[DATE]"
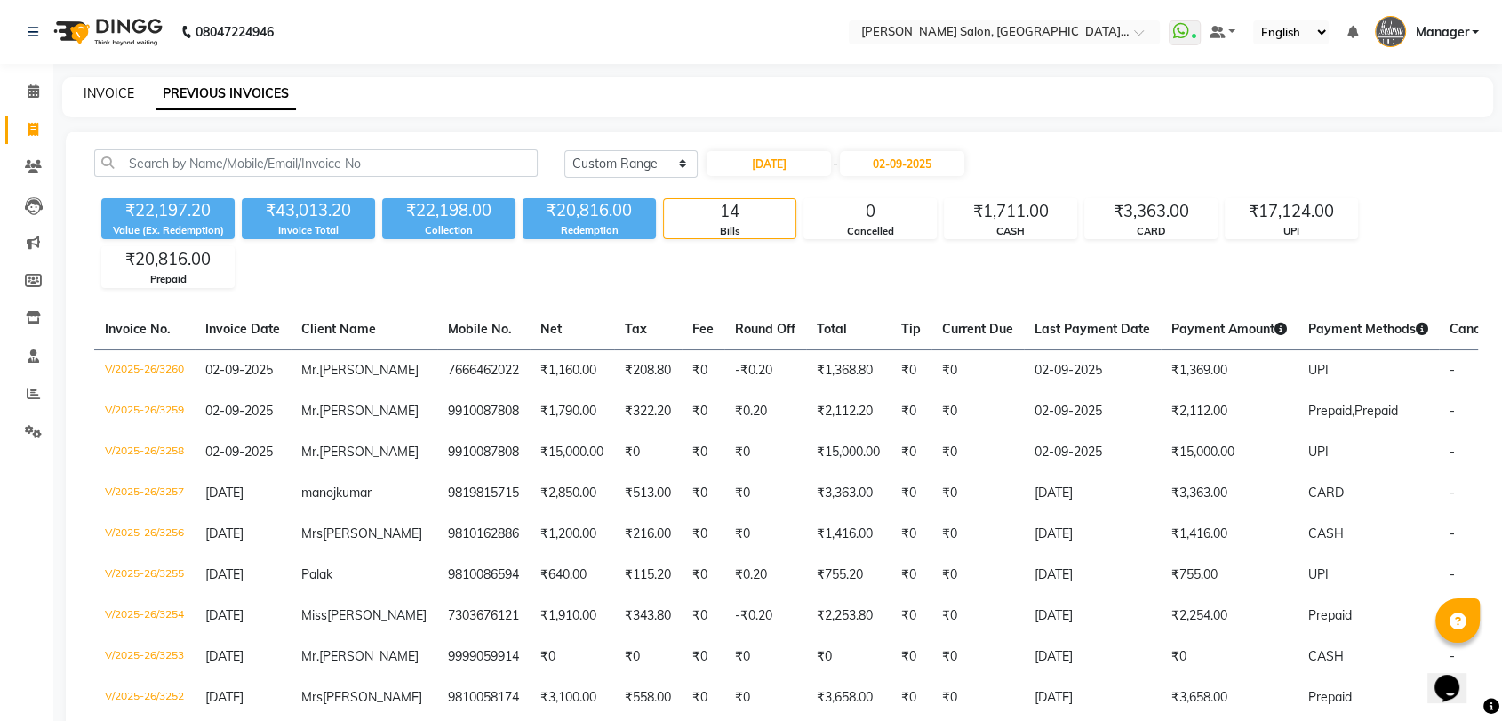
click at [116, 92] on link "INVOICE" at bounding box center [109, 93] width 51 height 16
select select "service"
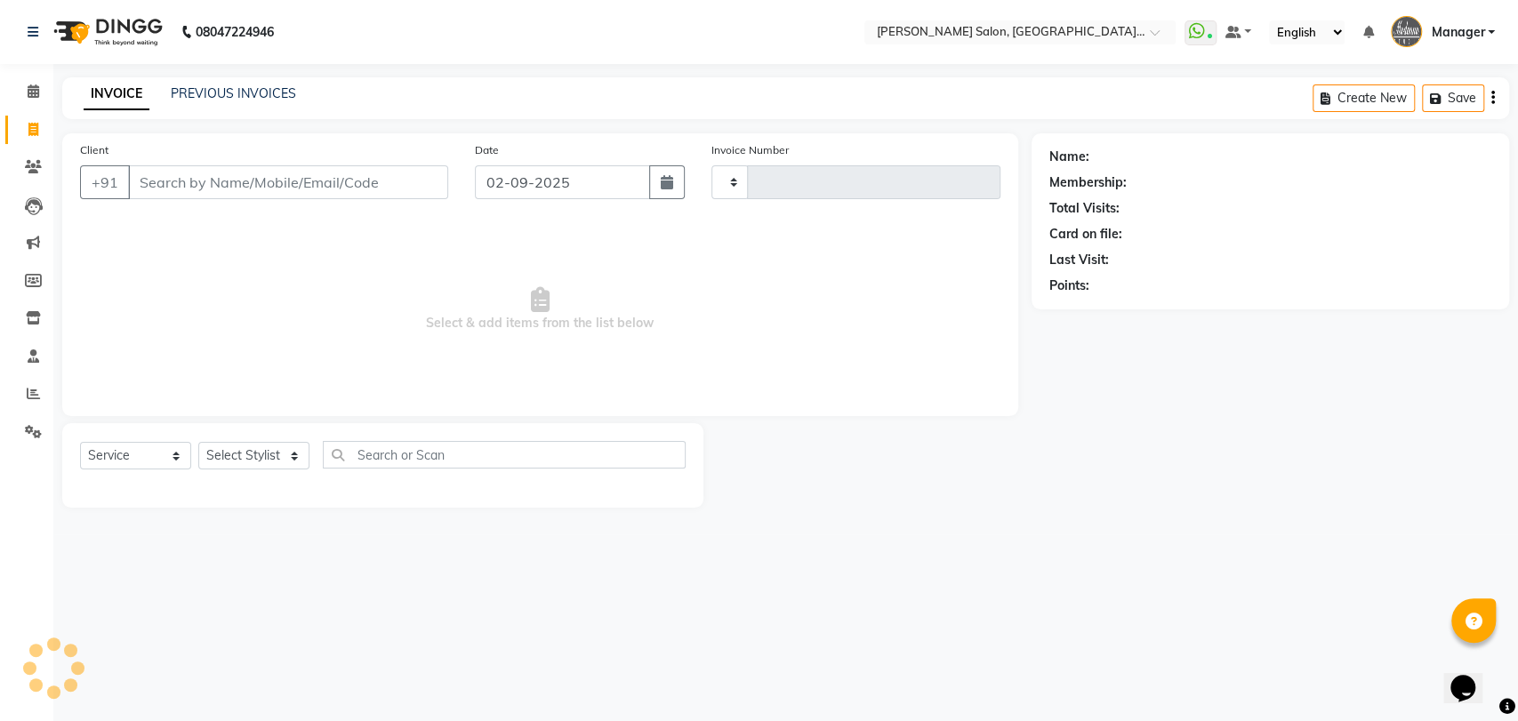
type input "3261"
select select "5893"
